Goal: Task Accomplishment & Management: Complete application form

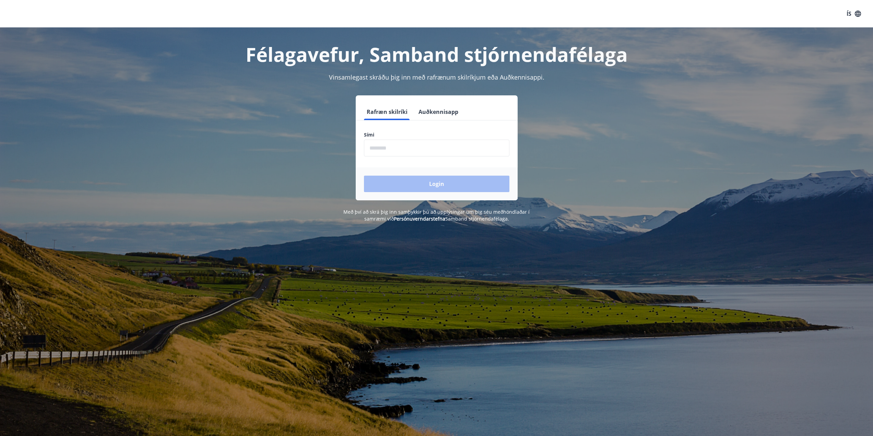
click at [377, 148] on input "phone" at bounding box center [436, 148] width 145 height 17
type input "********"
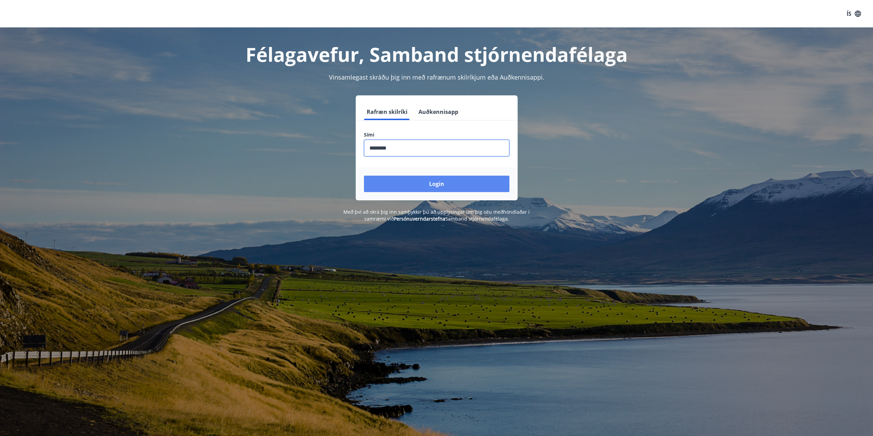
click at [423, 182] on button "Login" at bounding box center [436, 184] width 145 height 16
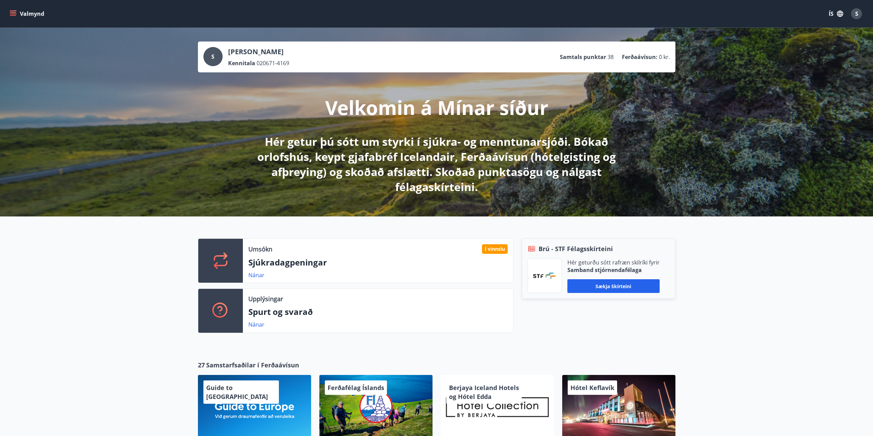
click at [13, 11] on icon "menu" at bounding box center [13, 13] width 7 height 7
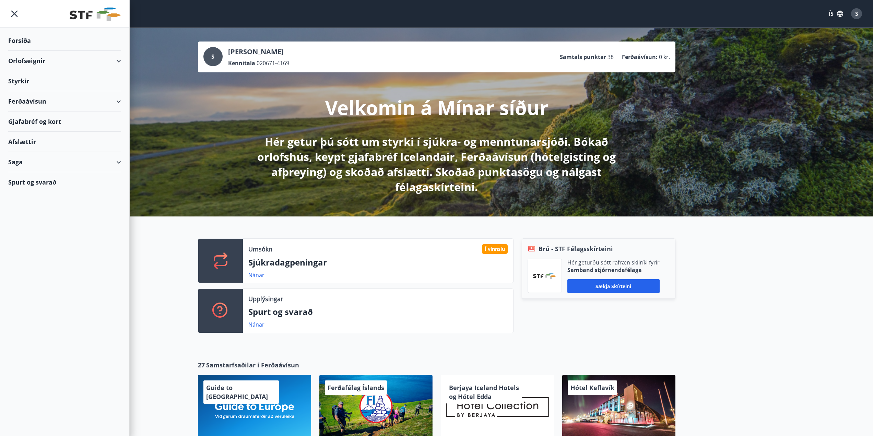
click at [36, 164] on div "Saga" at bounding box center [64, 162] width 113 height 20
click at [28, 250] on div "Styrkjasaga" at bounding box center [65, 251] width 102 height 14
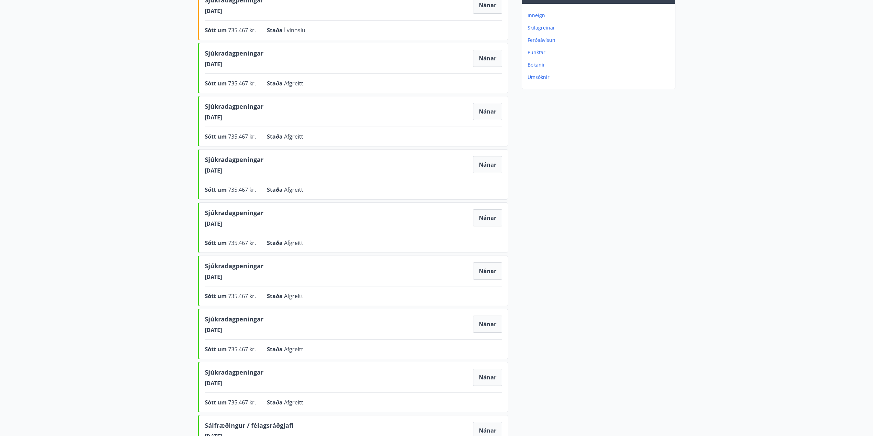
scroll to position [34, 0]
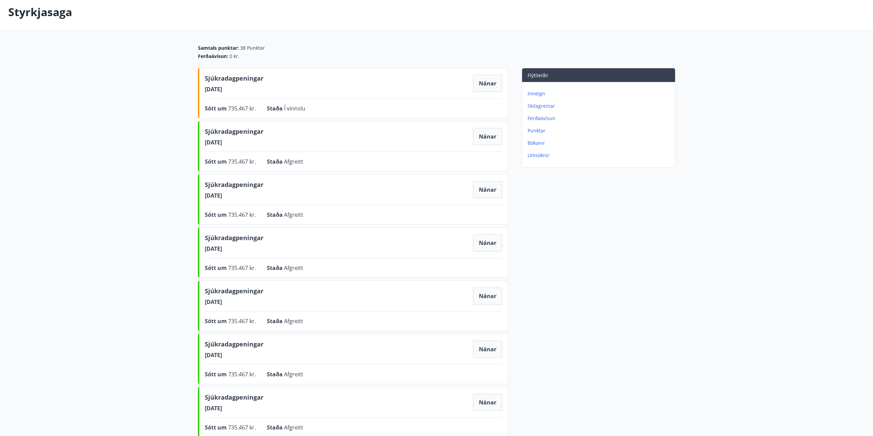
click at [243, 355] on span "01.05.2025" at bounding box center [234, 355] width 59 height 8
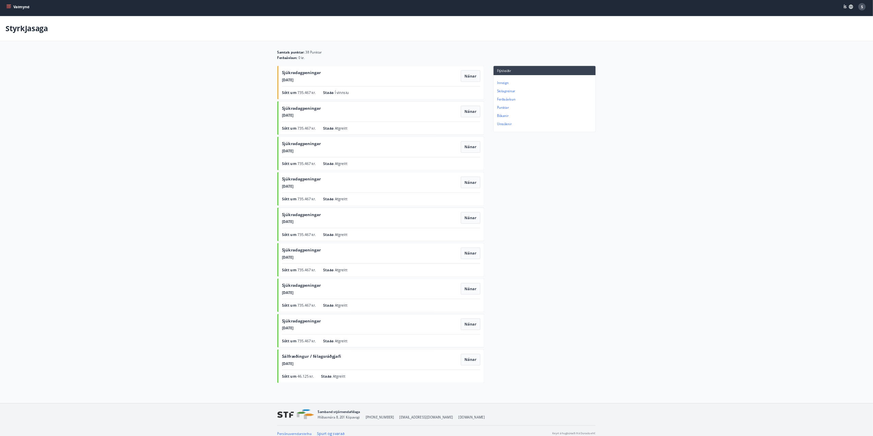
scroll to position [0, 0]
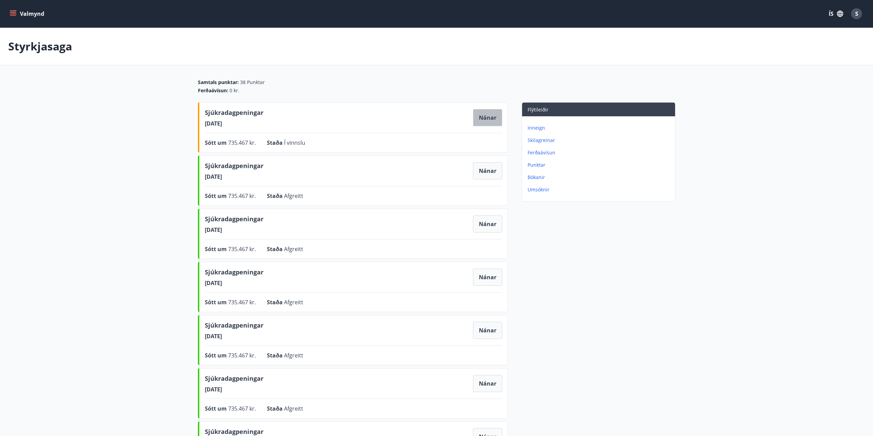
click at [485, 118] on button "Nánar" at bounding box center [487, 117] width 29 height 17
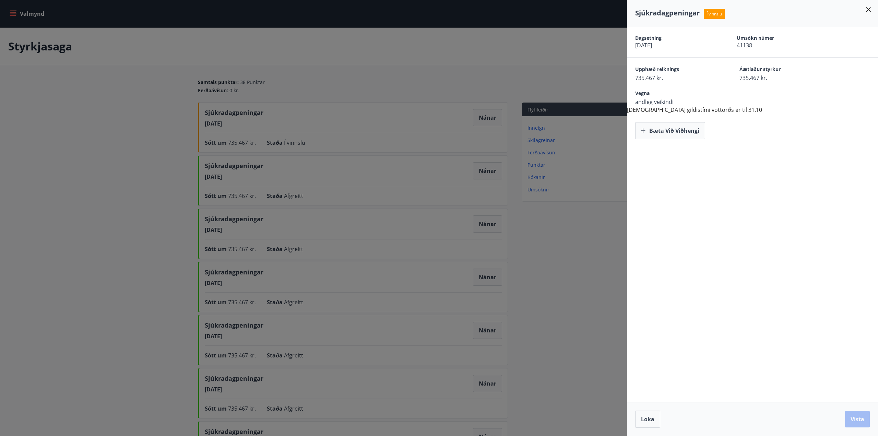
click at [864, 9] on div "Sjúkradagpeningar Í vinnslu" at bounding box center [752, 13] width 235 height 10
click at [869, 10] on icon at bounding box center [868, 9] width 5 height 5
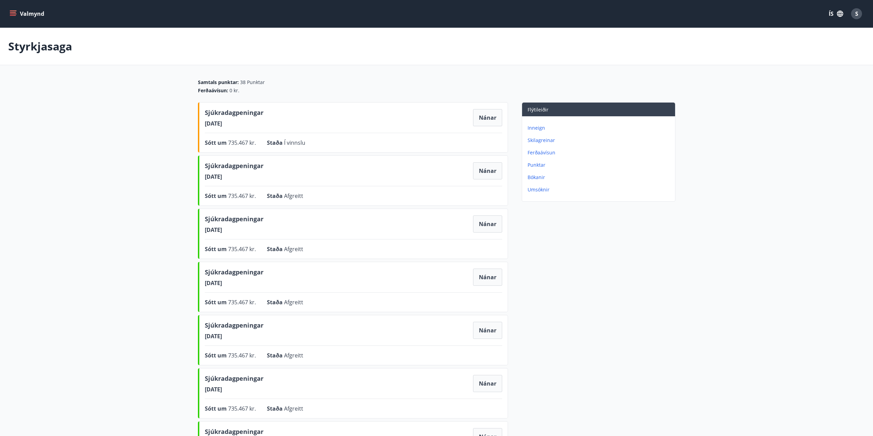
click at [14, 13] on icon "menu" at bounding box center [13, 12] width 6 height 1
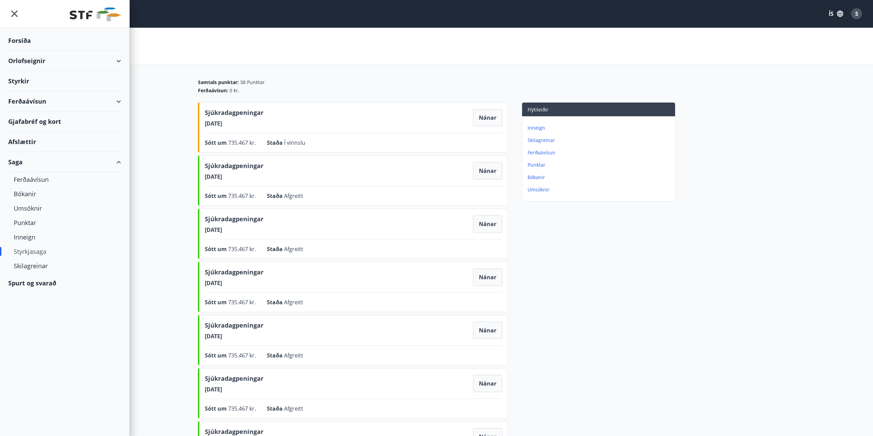
click at [24, 82] on div "Styrkir" at bounding box center [64, 81] width 113 height 20
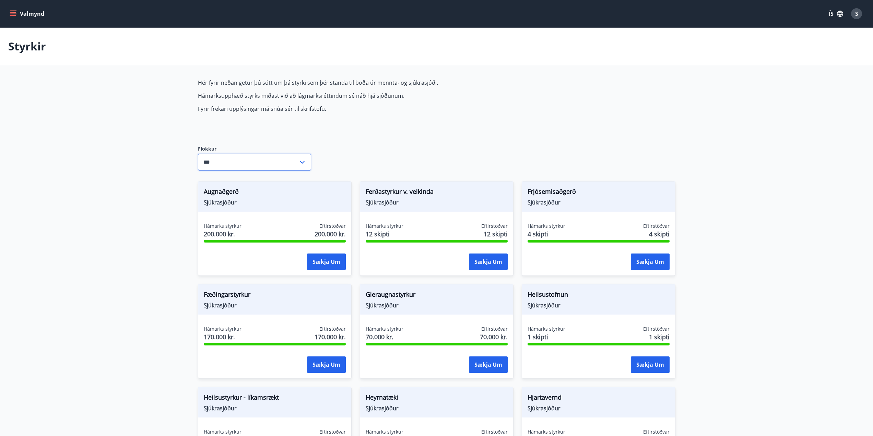
click at [231, 165] on input "***" at bounding box center [248, 162] width 100 height 17
click at [225, 188] on li "Sjúkrasjóður" at bounding box center [254, 189] width 113 height 12
type input "**********"
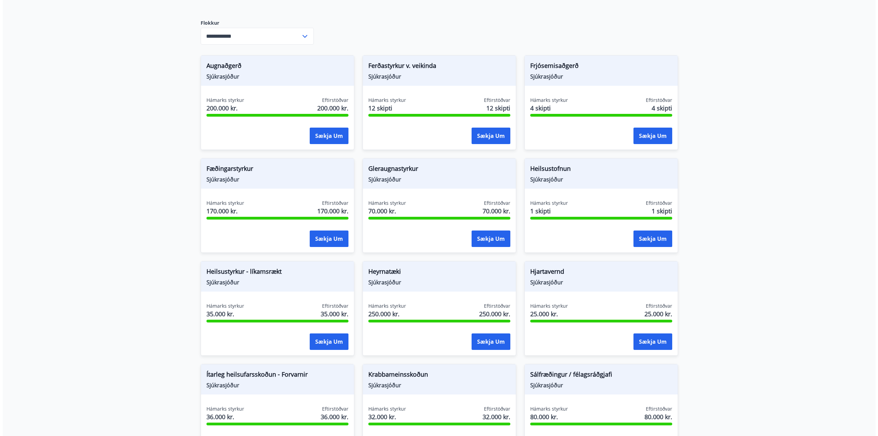
scroll to position [137, 0]
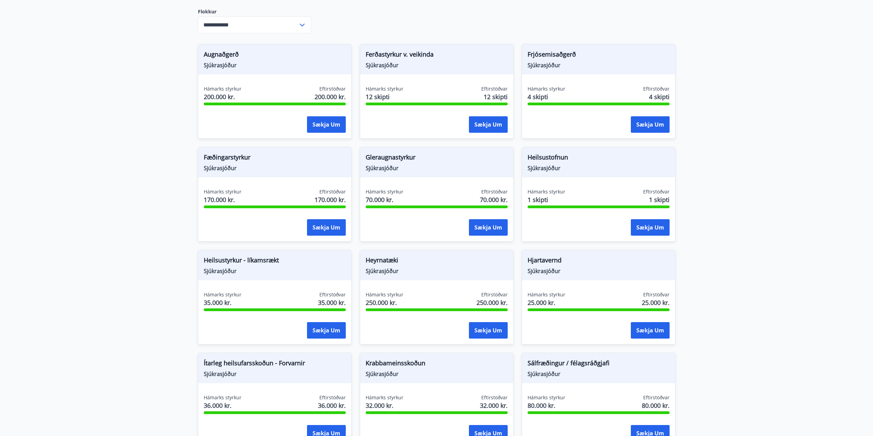
click at [270, 288] on div "Heilsustyrkur - líkamsrækt Sjúkrasjóður Hámarks styrkur 35.000 kr. Eftirstöðvar…" at bounding box center [275, 297] width 154 height 95
click at [323, 331] on button "Sækja um" at bounding box center [326, 330] width 39 height 16
